Goal: Find contact information: Find contact information

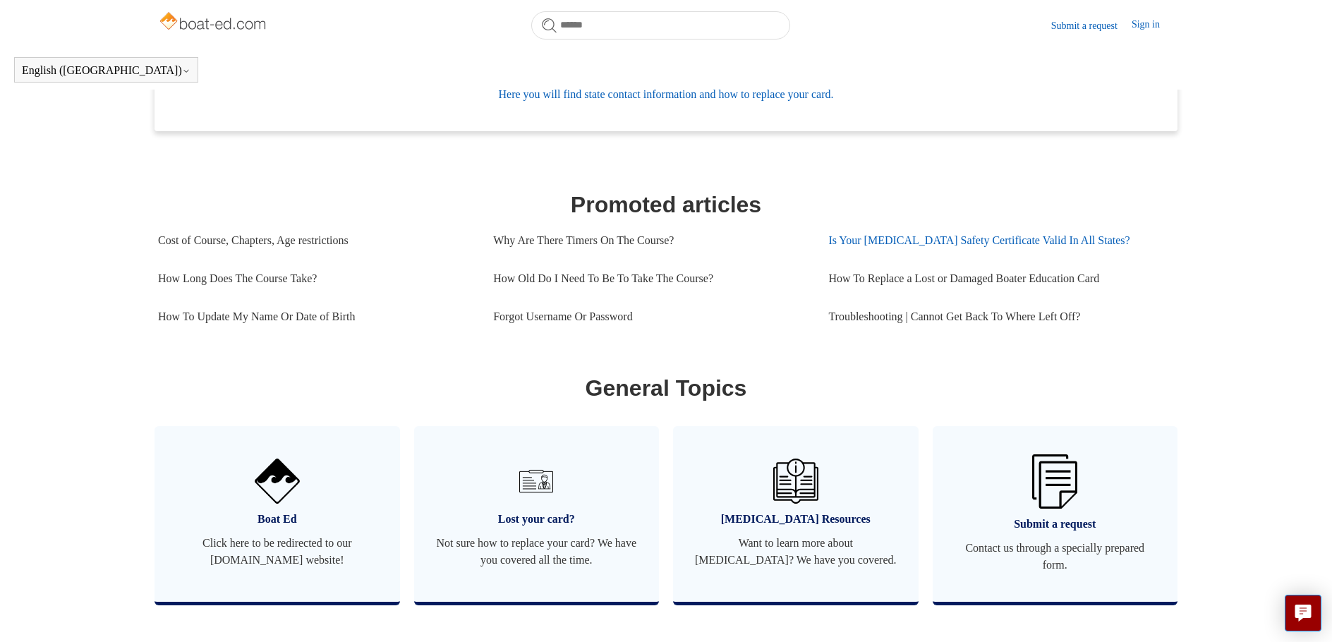
scroll to position [676, 0]
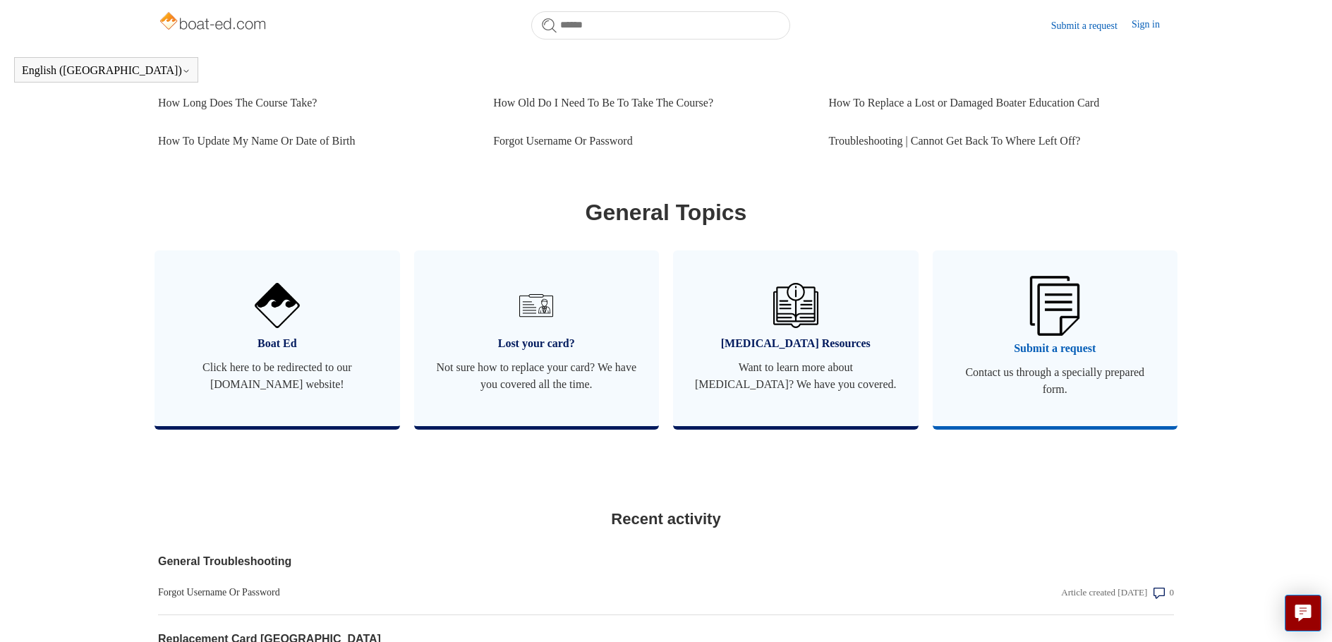
click at [1033, 357] on span "Submit a request" at bounding box center [1055, 348] width 203 height 17
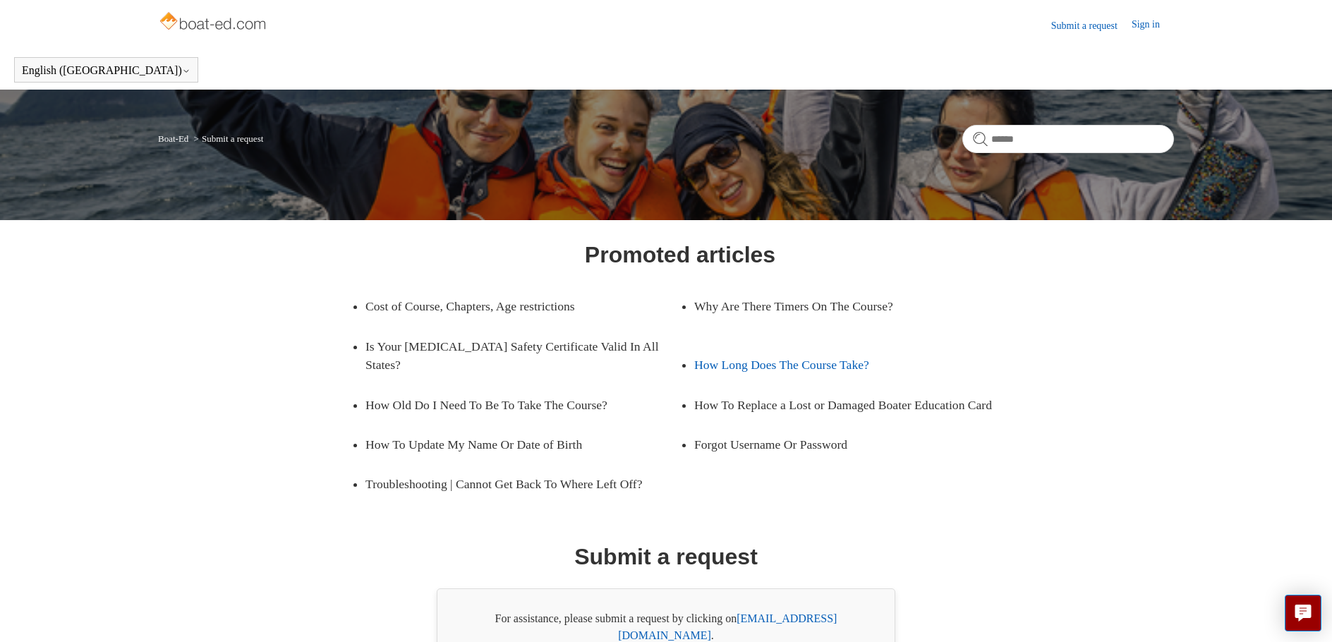
scroll to position [81, 0]
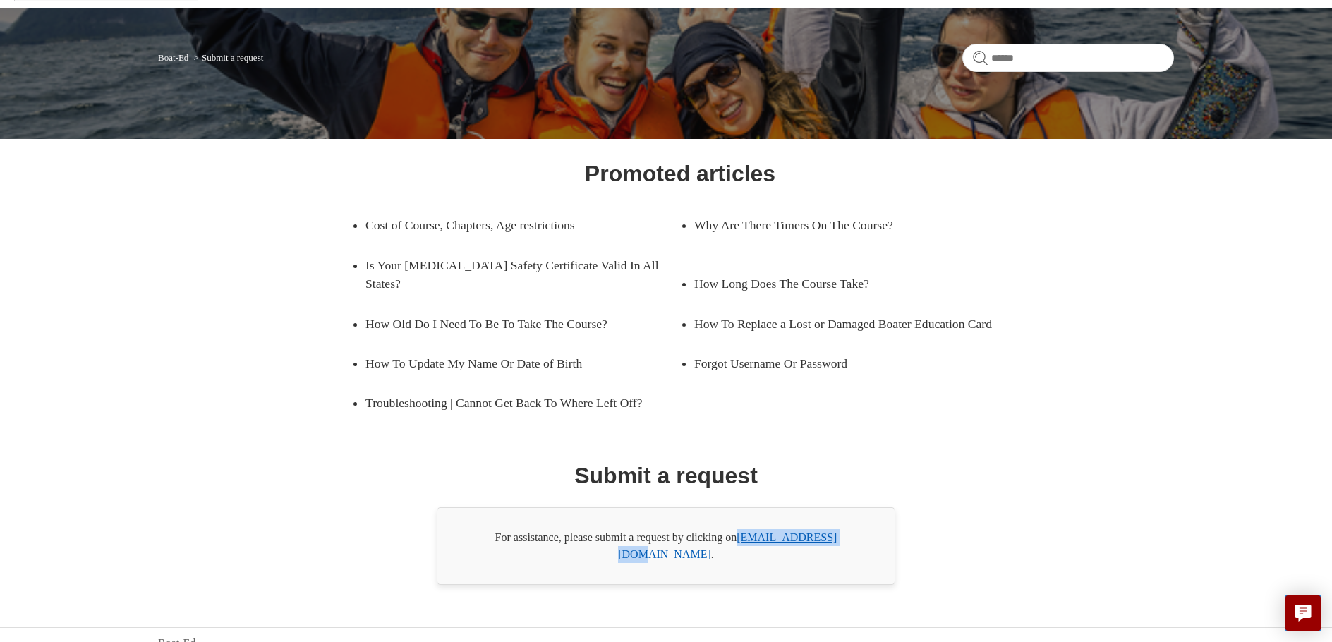
drag, startPoint x: 855, startPoint y: 539, endPoint x: 743, endPoint y: 540, distance: 112.2
click at [743, 540] on div "For assistance, please submit a request by clicking on [EMAIL_ADDRESS][DOMAIN_N…" at bounding box center [666, 546] width 459 height 78
copy link "[EMAIL_ADDRESS][DOMAIN_NAME]"
click at [777, 536] on link "[EMAIL_ADDRESS][DOMAIN_NAME]" at bounding box center [727, 545] width 219 height 29
click at [991, 522] on div "Promoted articles Cost of Course, Chapters, Age restrictions Why Are There Time…" at bounding box center [666, 371] width 914 height 428
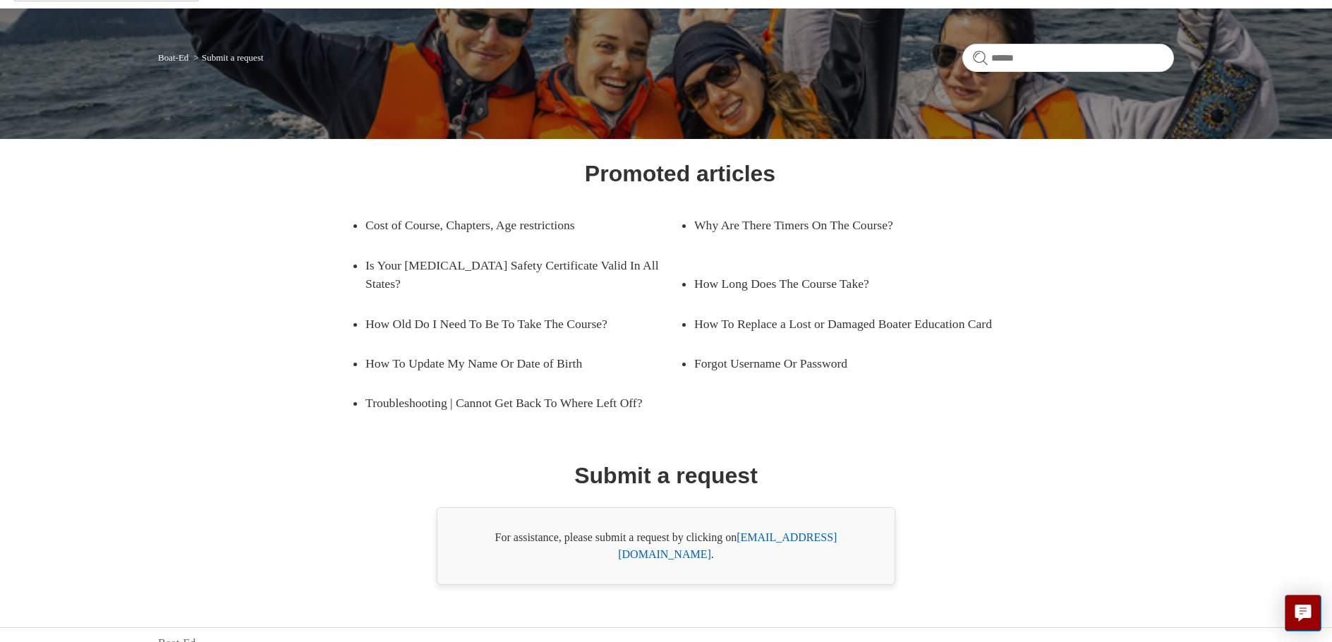
click at [835, 541] on link "[EMAIL_ADDRESS][DOMAIN_NAME]" at bounding box center [727, 545] width 219 height 29
click at [818, 536] on link "[EMAIL_ADDRESS][DOMAIN_NAME]" at bounding box center [727, 545] width 219 height 29
